Goal: Task Accomplishment & Management: Manage account settings

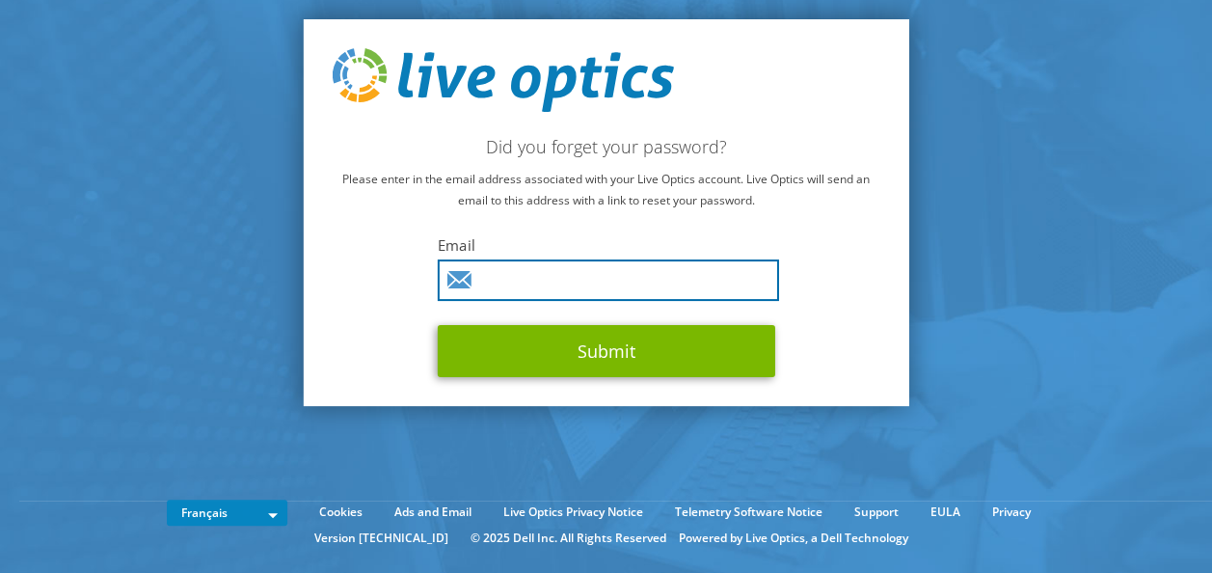
click at [645, 273] on input "text" at bounding box center [608, 279] width 341 height 41
type input "aurelien.paquereau@sys1.fr"
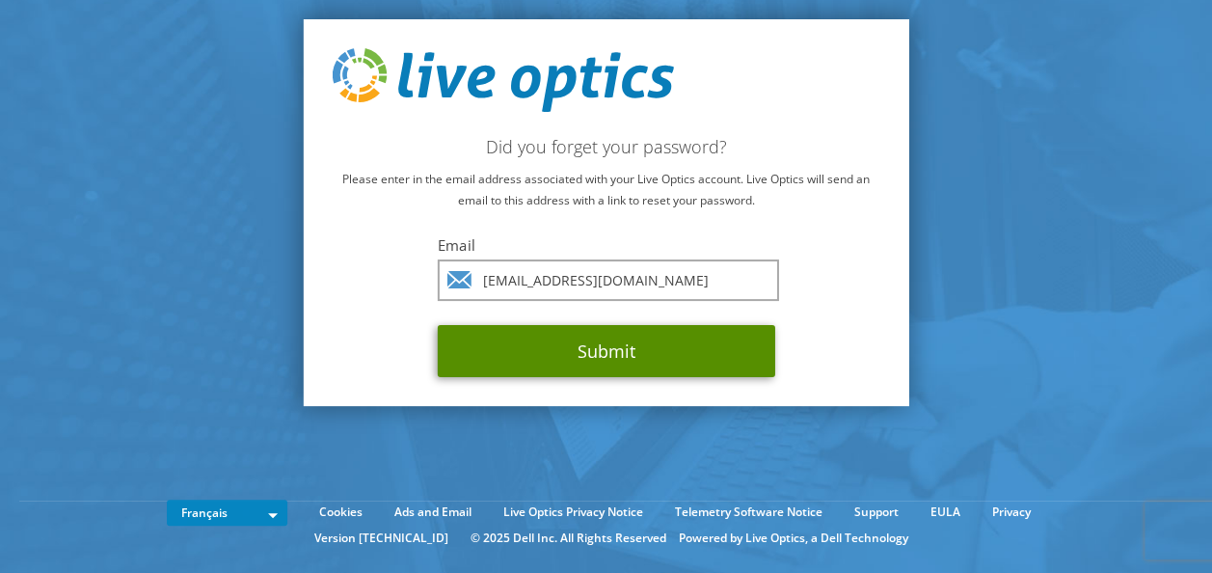
click at [571, 362] on button "Submit" at bounding box center [606, 351] width 337 height 52
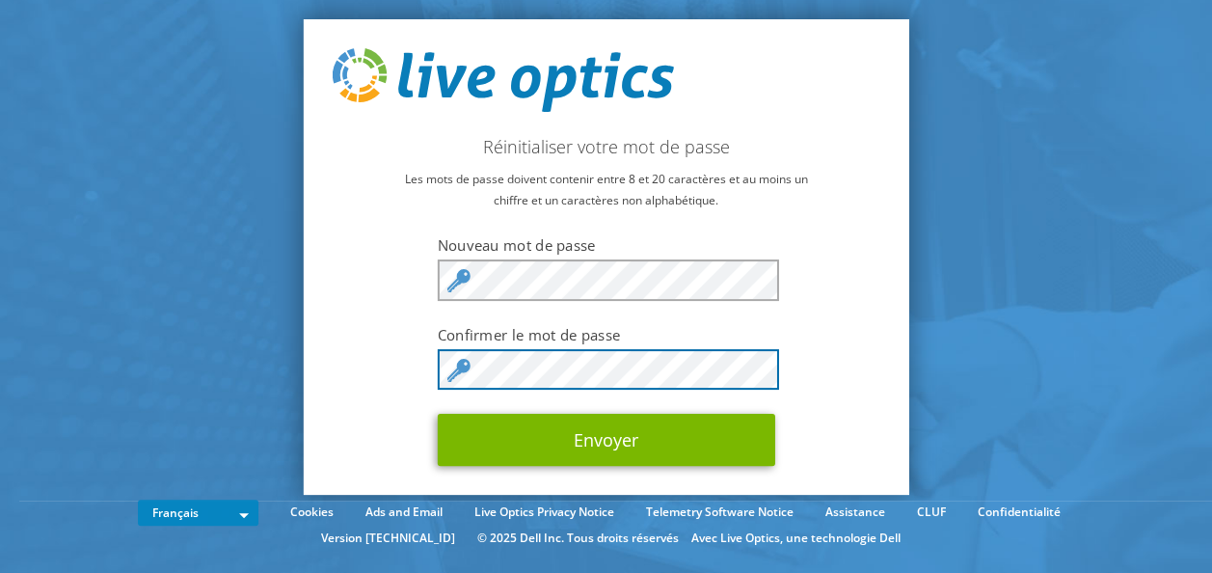
click at [438, 414] on button "Envoyer" at bounding box center [606, 440] width 337 height 52
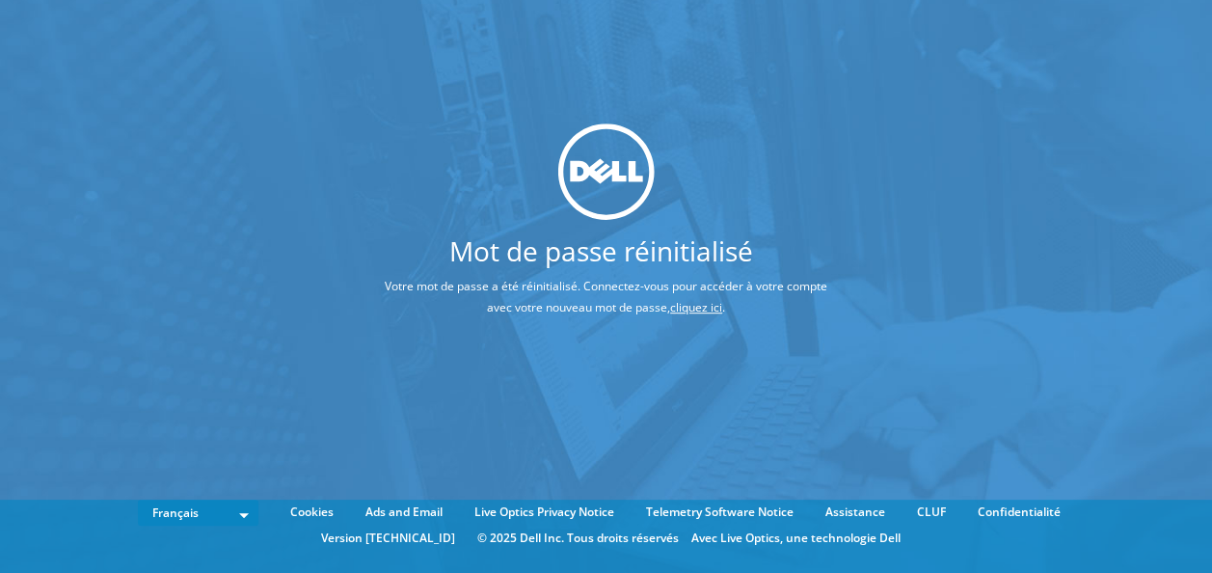
click at [629, 77] on div "Mot de passe réinitialisé Votre mot de passe a été réinitialisé. Connectez-vous…" at bounding box center [606, 257] width 1212 height 515
